Goal: Task Accomplishment & Management: Manage account settings

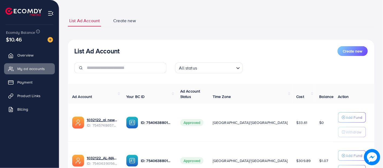
scroll to position [76, 0]
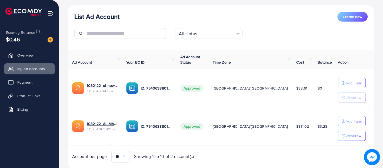
scroll to position [60, 0]
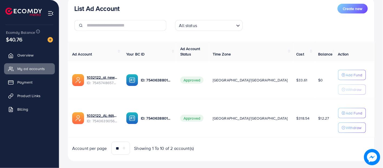
scroll to position [76, 0]
